Goal: Task Accomplishment & Management: Use online tool/utility

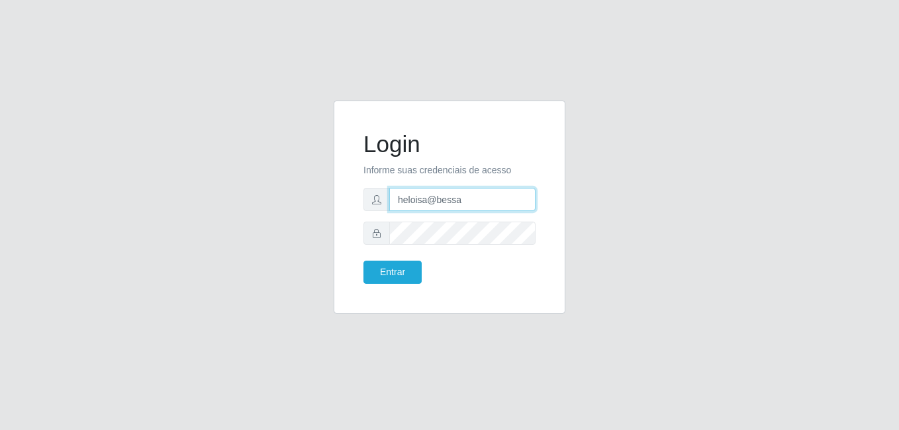
click at [486, 197] on input "heloisa@bessa" at bounding box center [462, 199] width 146 height 23
type input "Yohanna@bessa"
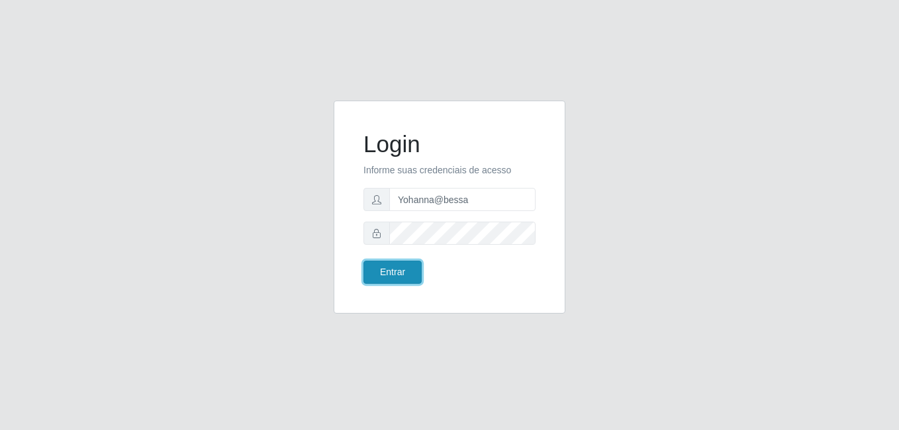
click at [389, 273] on button "Entrar" at bounding box center [392, 272] width 58 height 23
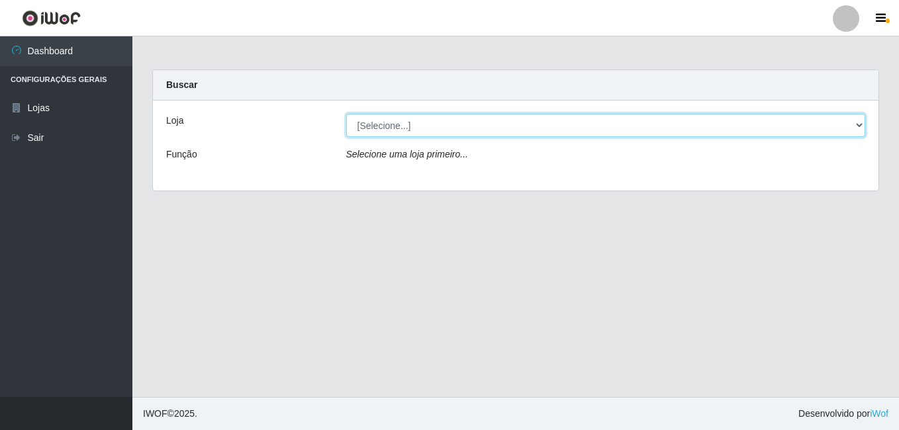
click at [857, 123] on select "[Selecione...] Bemais Supermercados - B9 Bessa" at bounding box center [606, 125] width 520 height 23
select select "410"
click at [346, 114] on select "[Selecione...] Bemais Supermercados - B9 Bessa" at bounding box center [606, 125] width 520 height 23
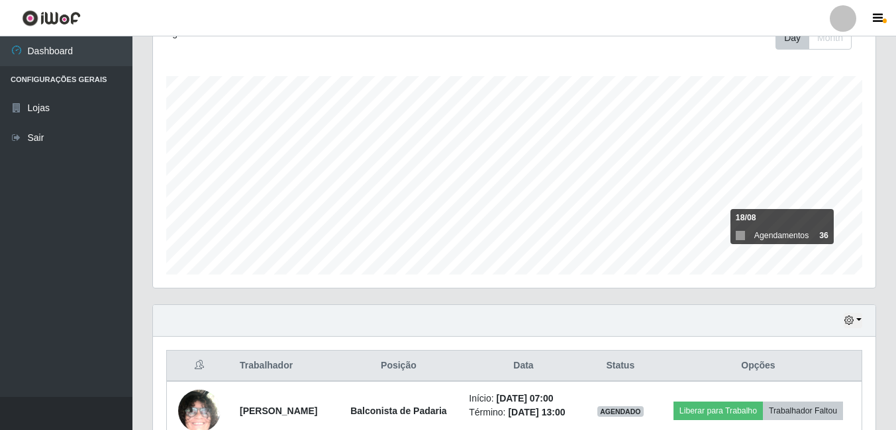
scroll to position [331, 0]
